Goal: Information Seeking & Learning: Learn about a topic

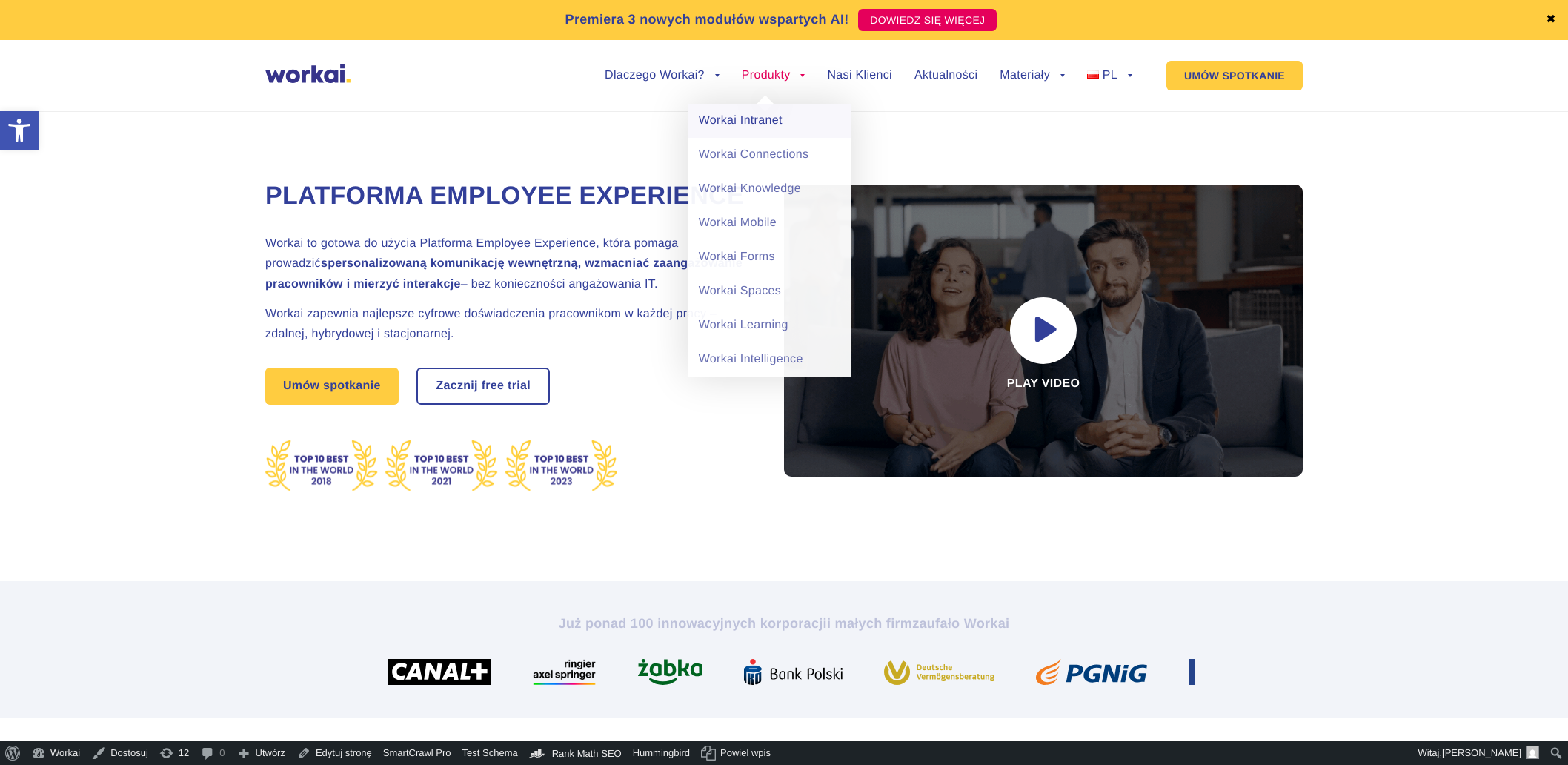
click at [745, 120] on link "Workai Intranet" at bounding box center [769, 121] width 163 height 34
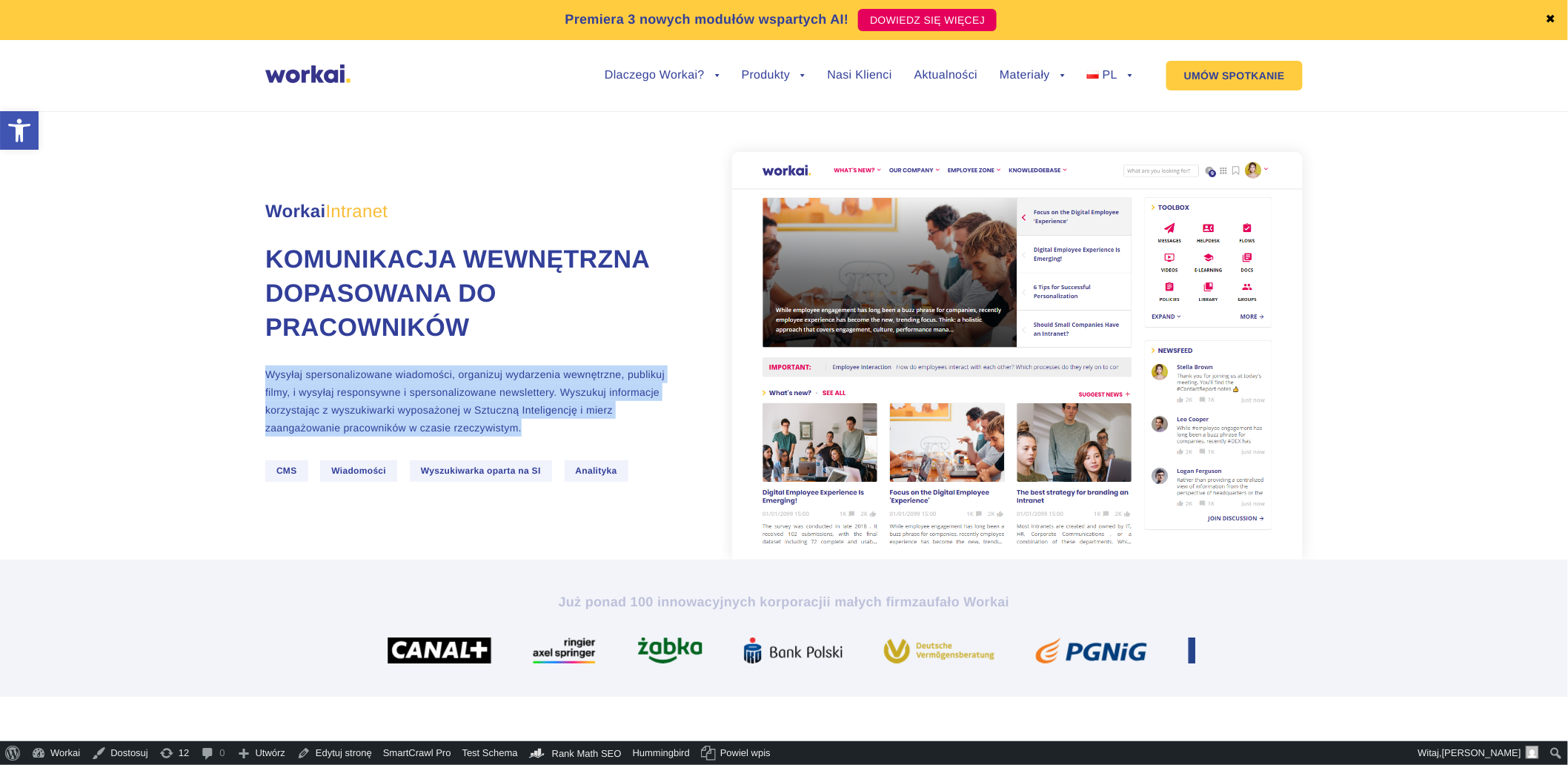
click at [660, 427] on section "Workai Intranet Komunikacja wewnętrzna dopasowana do pracowników Wysyłaj sperso…" at bounding box center [784, 326] width 1568 height 467
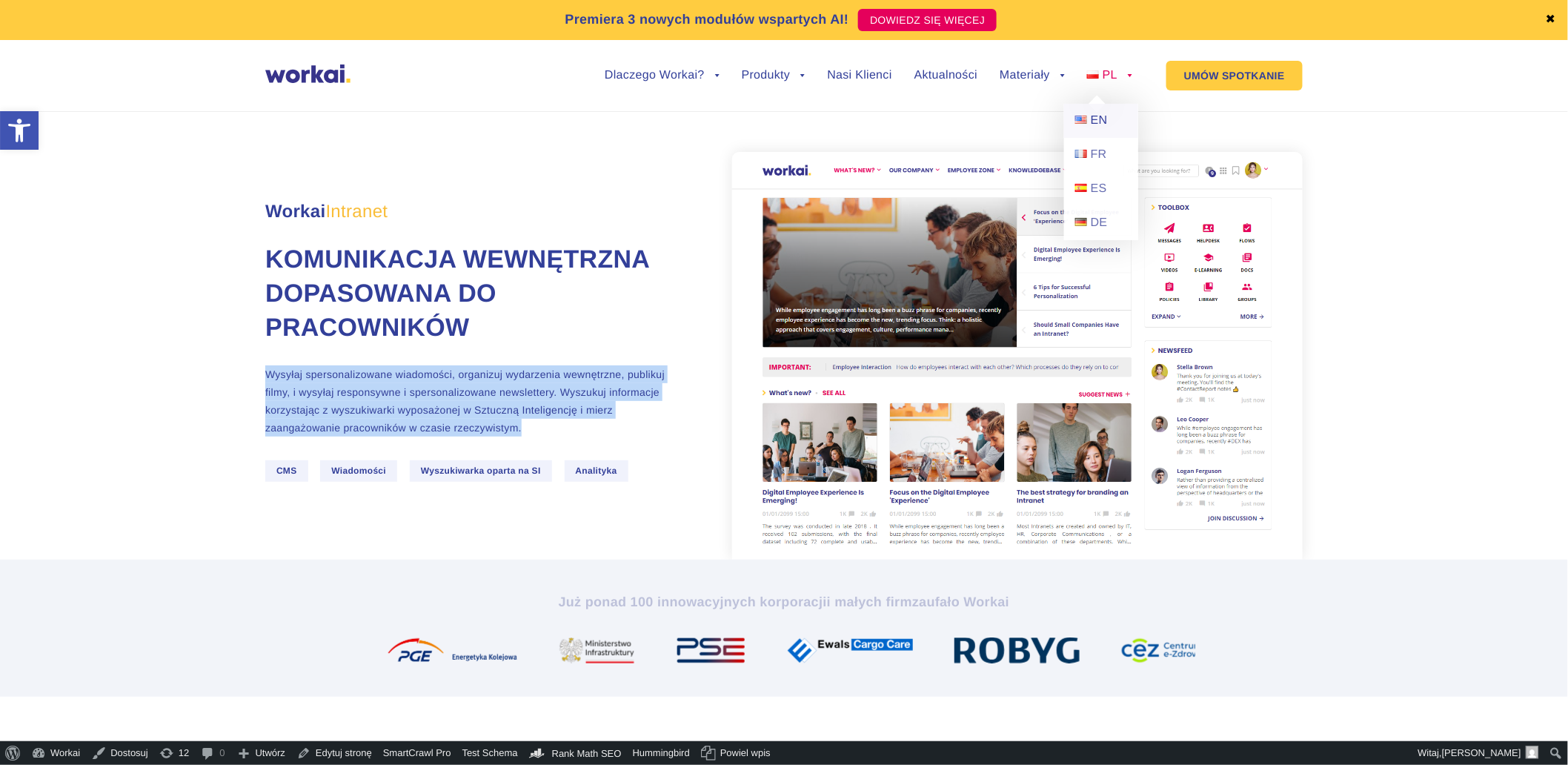
click at [1106, 122] on span "EN" at bounding box center [1099, 120] width 17 height 13
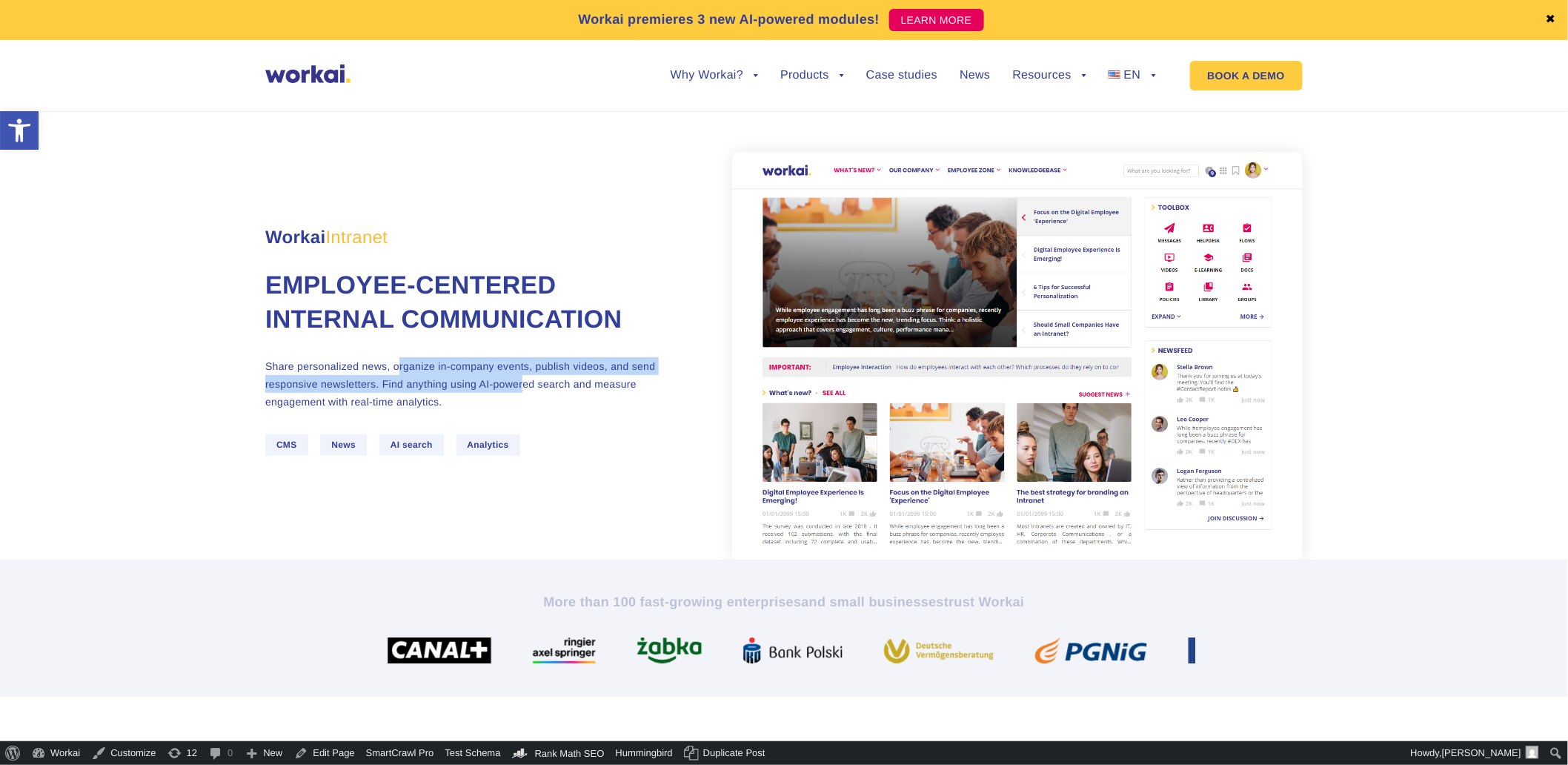
click at [580, 390] on p "Share personalized news, organize in-company events, publish videos, and send r…" at bounding box center [469, 384] width 408 height 53
drag, startPoint x: 580, startPoint y: 390, endPoint x: 386, endPoint y: 390, distance: 194.0
click at [386, 390] on p "Share personalized news, organize in-company events, publish videos, and send r…" at bounding box center [469, 384] width 408 height 53
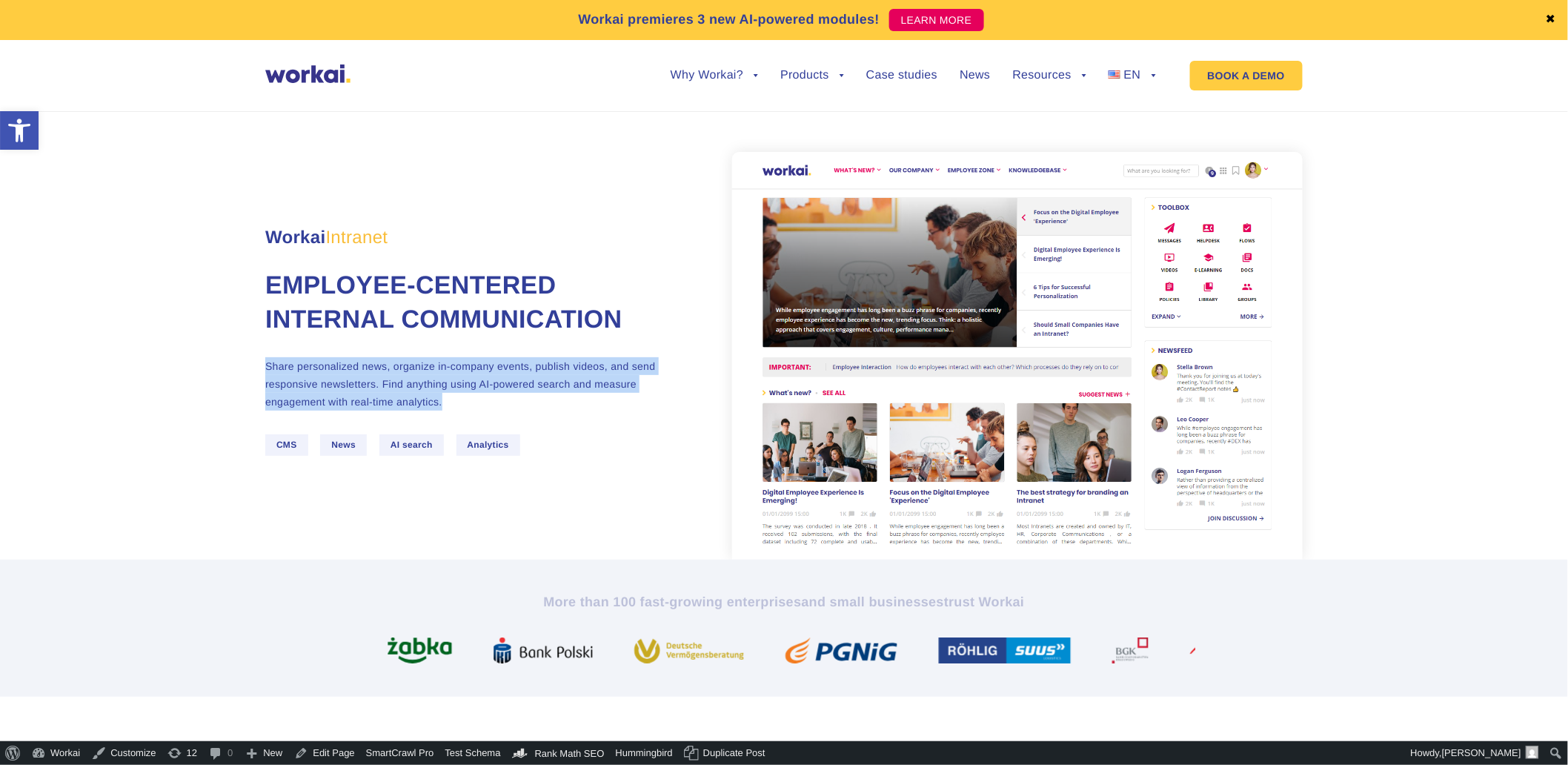
drag, startPoint x: 544, startPoint y: 402, endPoint x: 241, endPoint y: 366, distance: 305.1
click at [241, 366] on section "Workai Intranet Employee-centered internal communication Share personalized new…" at bounding box center [784, 326] width 1568 height 467
